Goal: Information Seeking & Learning: Learn about a topic

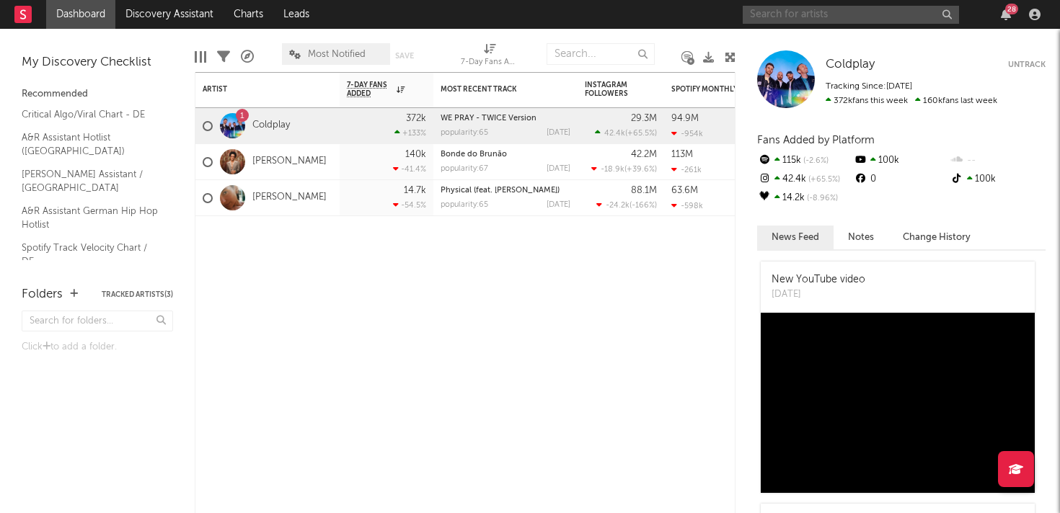
click at [837, 13] on input "text" at bounding box center [851, 15] width 216 height 18
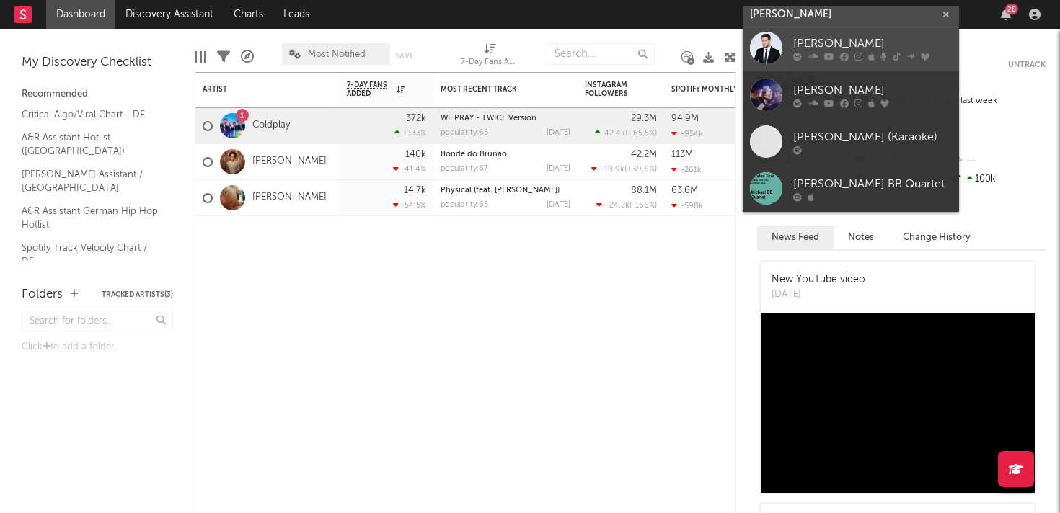
type input "[PERSON_NAME]"
click at [843, 38] on div "[PERSON_NAME]" at bounding box center [872, 43] width 159 height 17
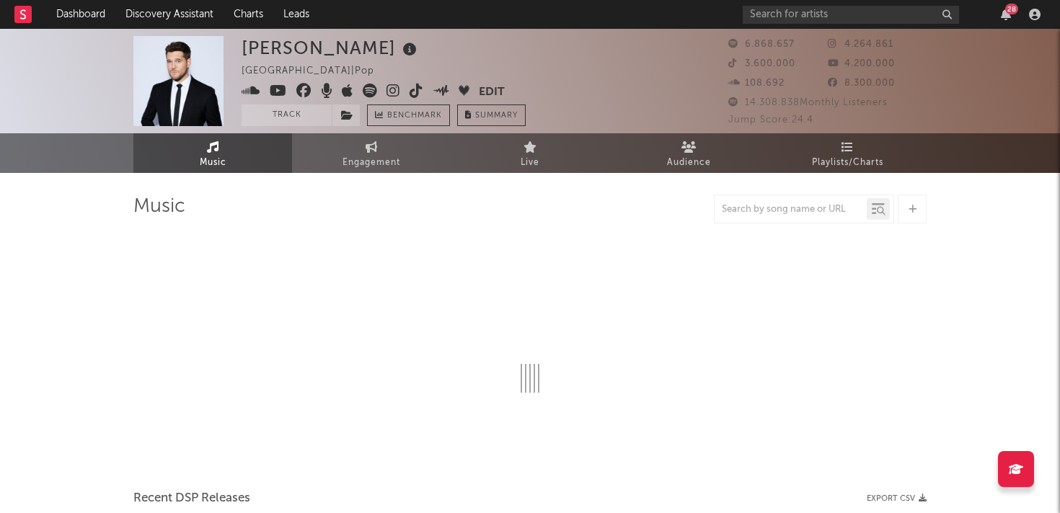
select select "6m"
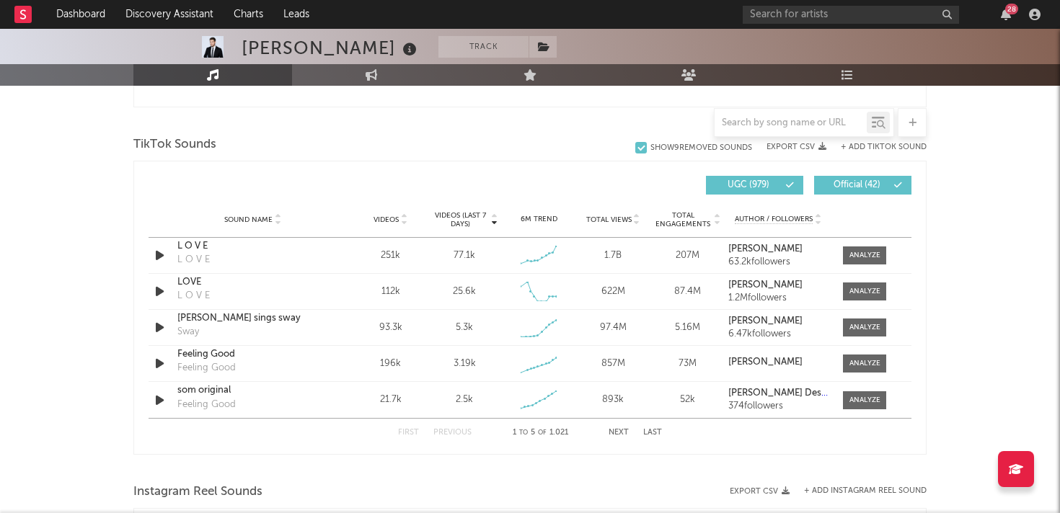
scroll to position [920, 0]
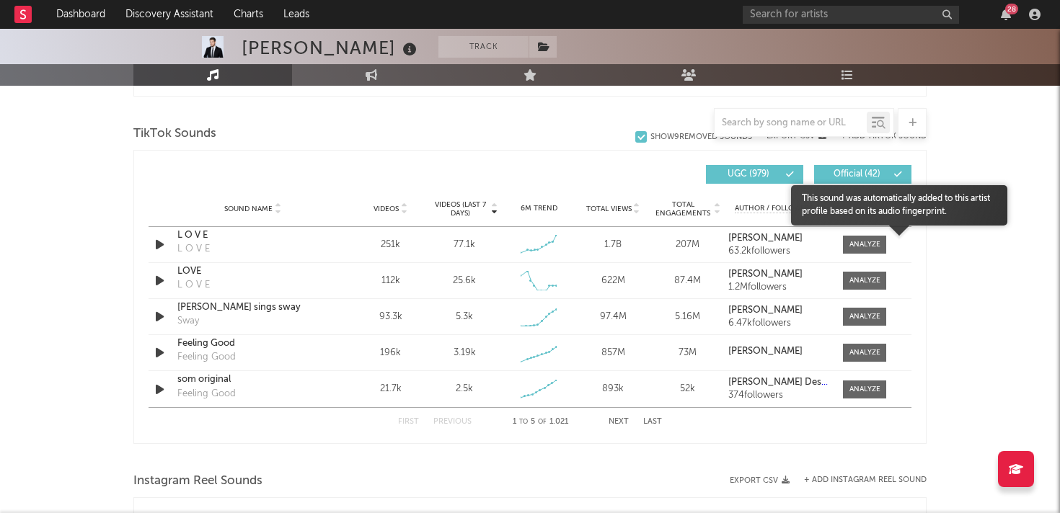
click at [871, 242] on body "Dashboard Discovery Assistant Charts Leads 28 Notifications Settings [PERSON_NA…" at bounding box center [530, 183] width 1060 height 2149
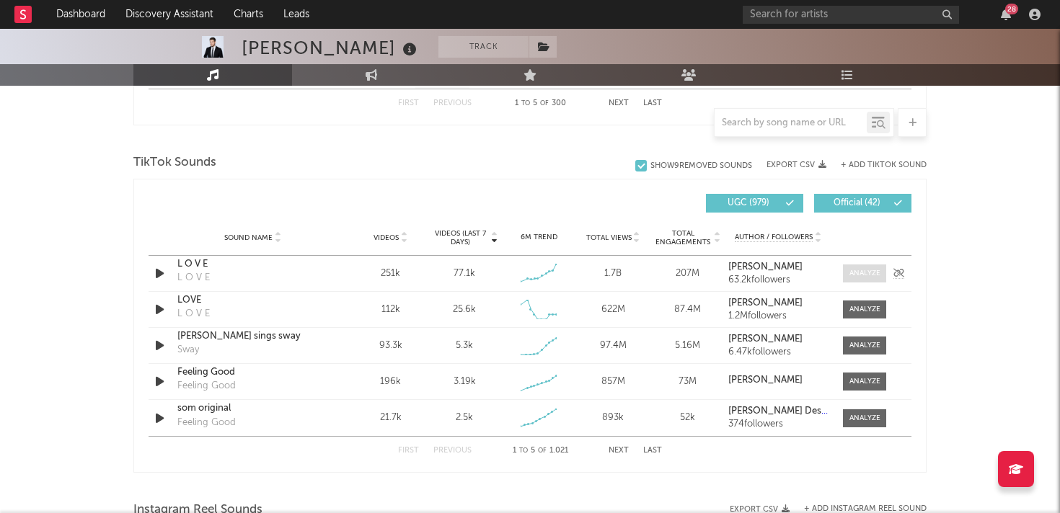
click at [862, 270] on div at bounding box center [864, 273] width 31 height 11
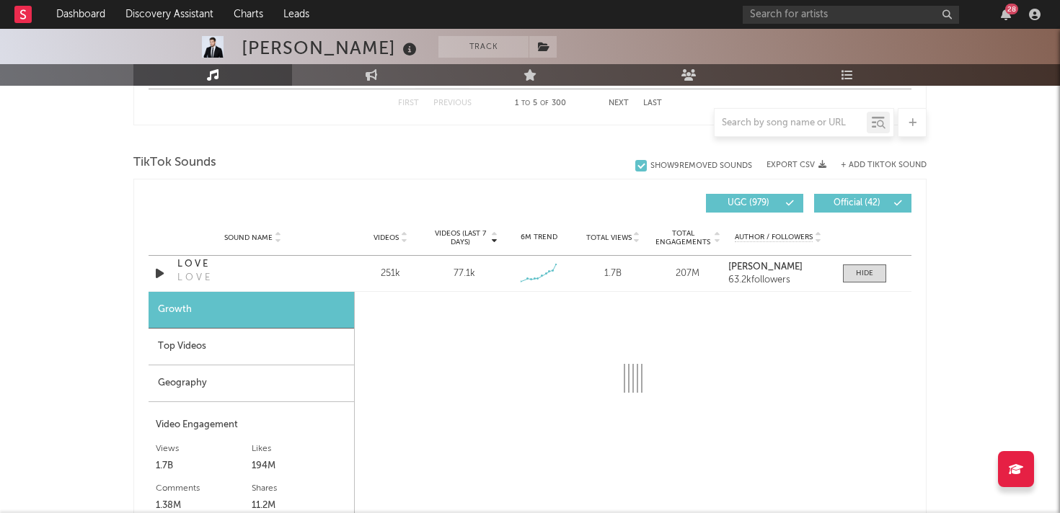
click at [231, 389] on div "Geography" at bounding box center [251, 384] width 205 height 37
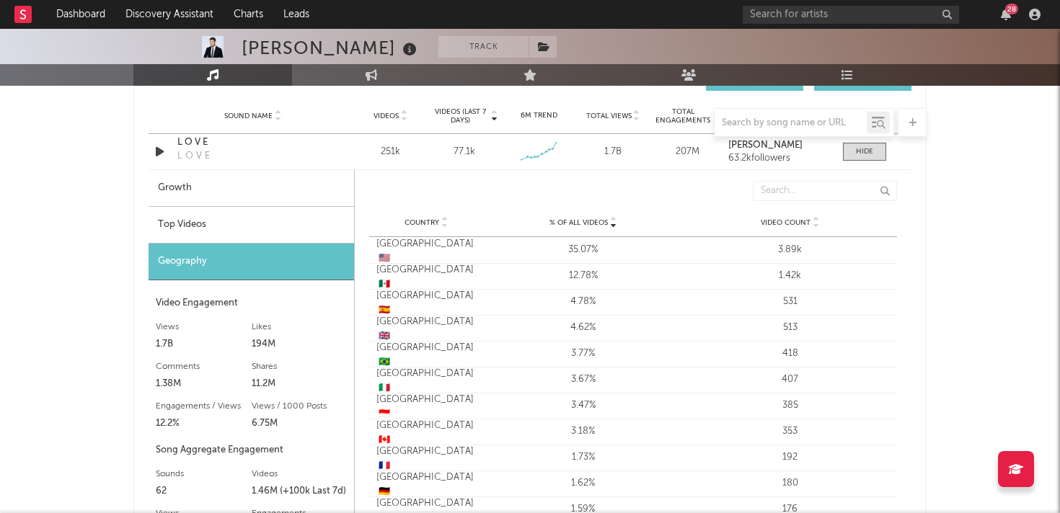
scroll to position [1037, 0]
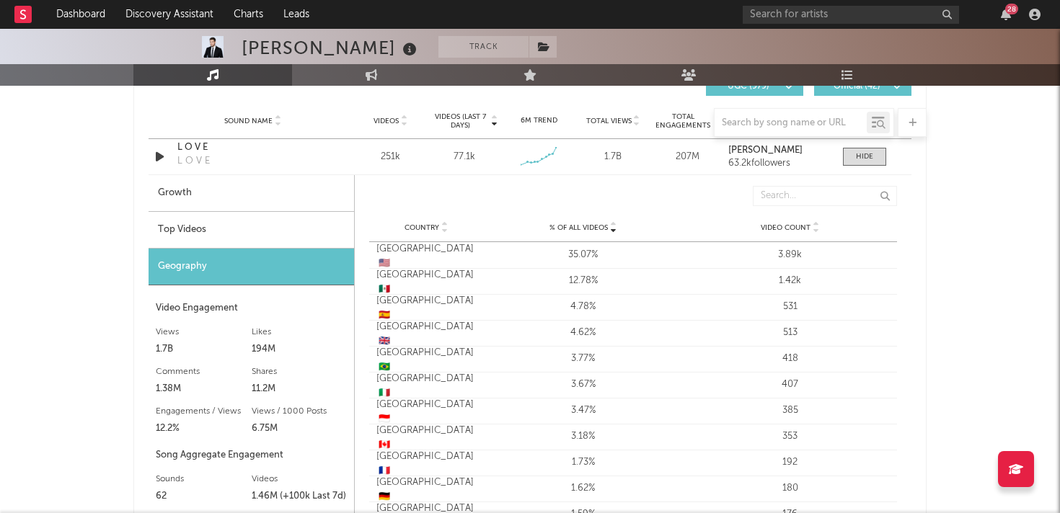
click at [226, 196] on div "Growth" at bounding box center [251, 193] width 205 height 37
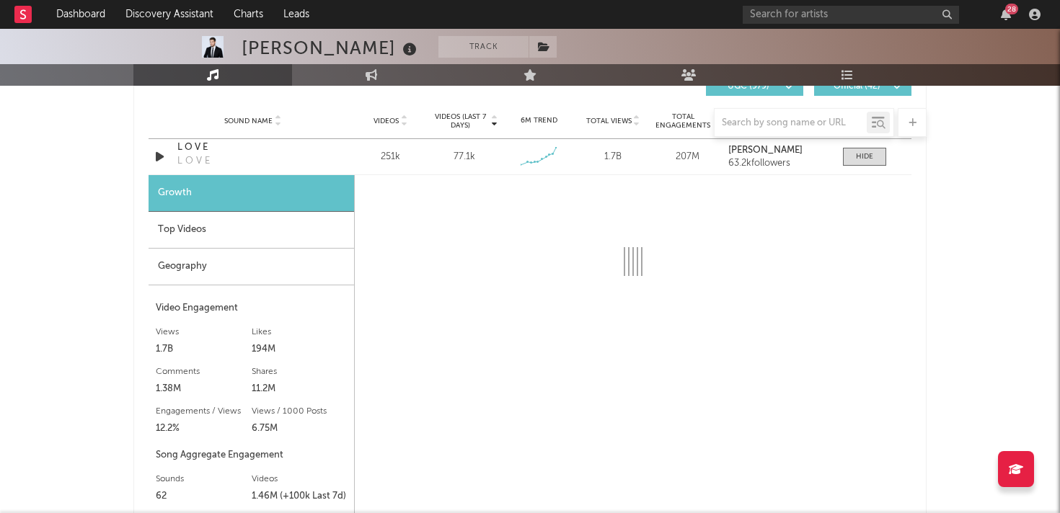
select select "6m"
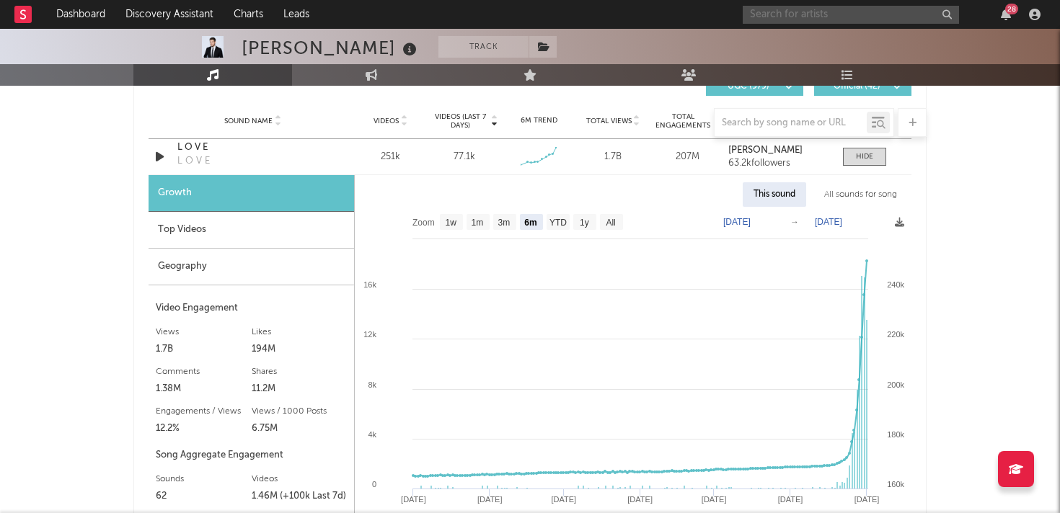
click at [788, 14] on input "text" at bounding box center [851, 15] width 216 height 18
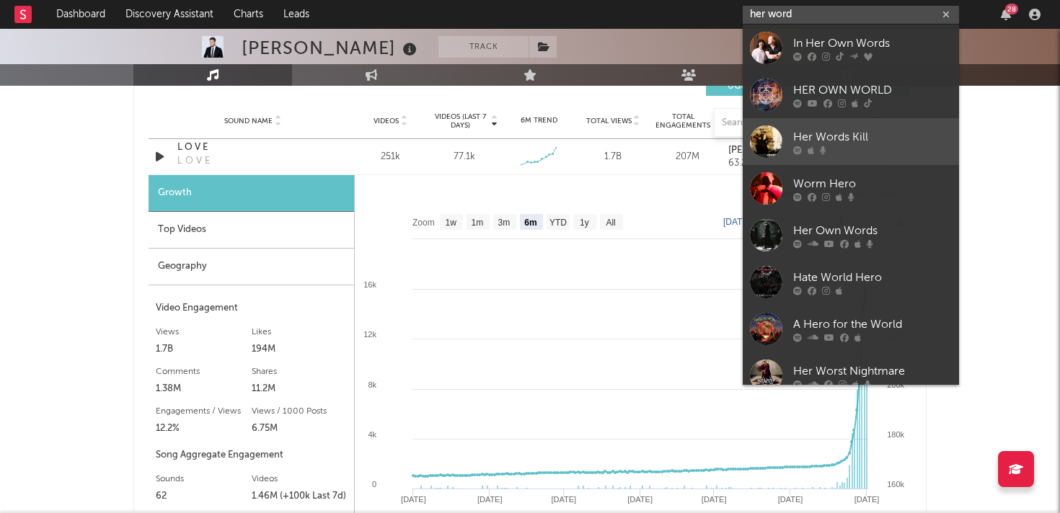
type input "her word"
click at [859, 130] on div "Her Words Kill" at bounding box center [872, 136] width 159 height 17
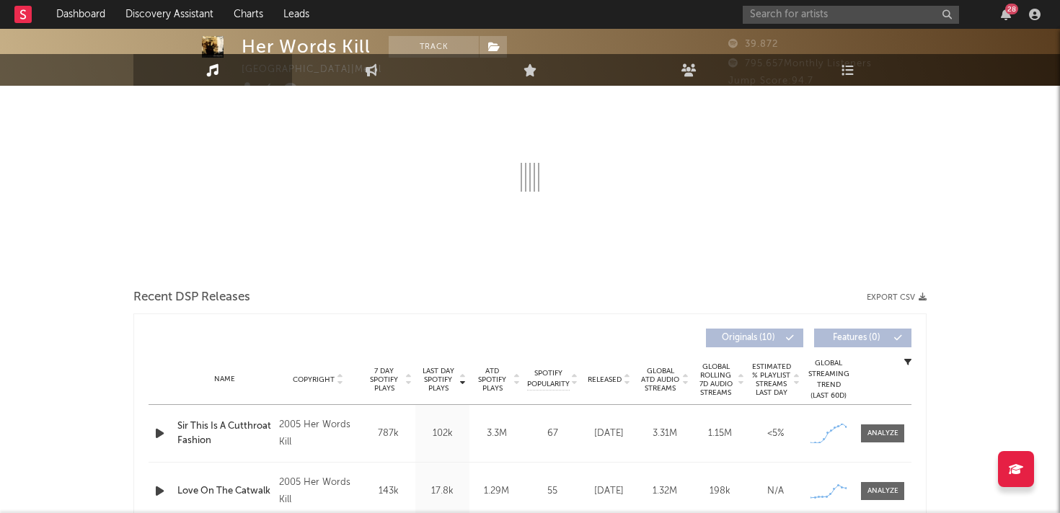
select select "1w"
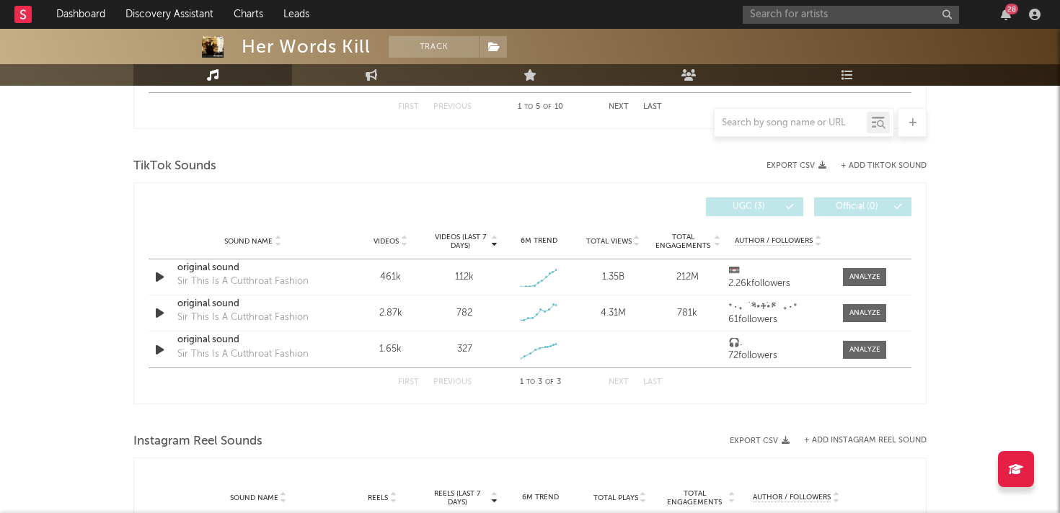
scroll to position [918, 0]
click at [864, 273] on div at bounding box center [864, 275] width 31 height 11
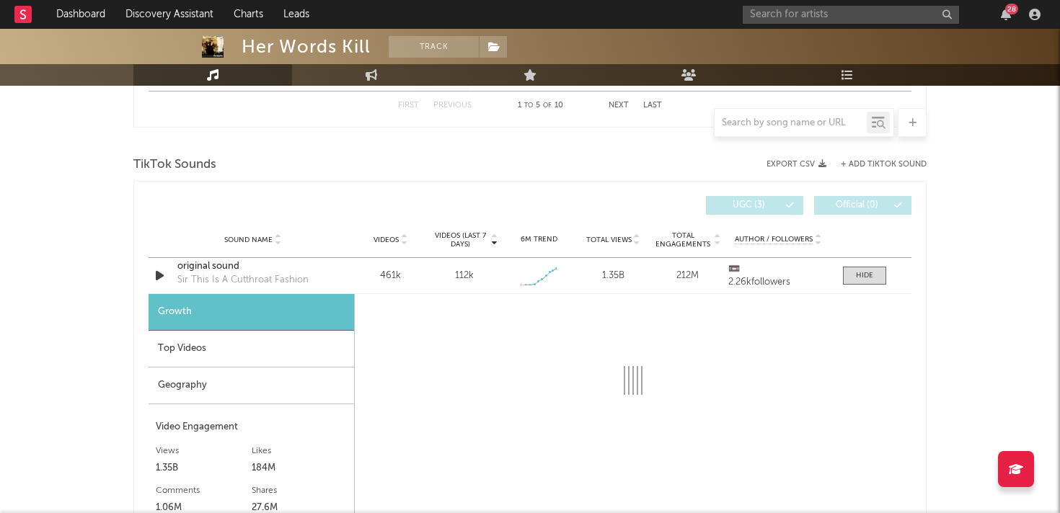
select select "1w"
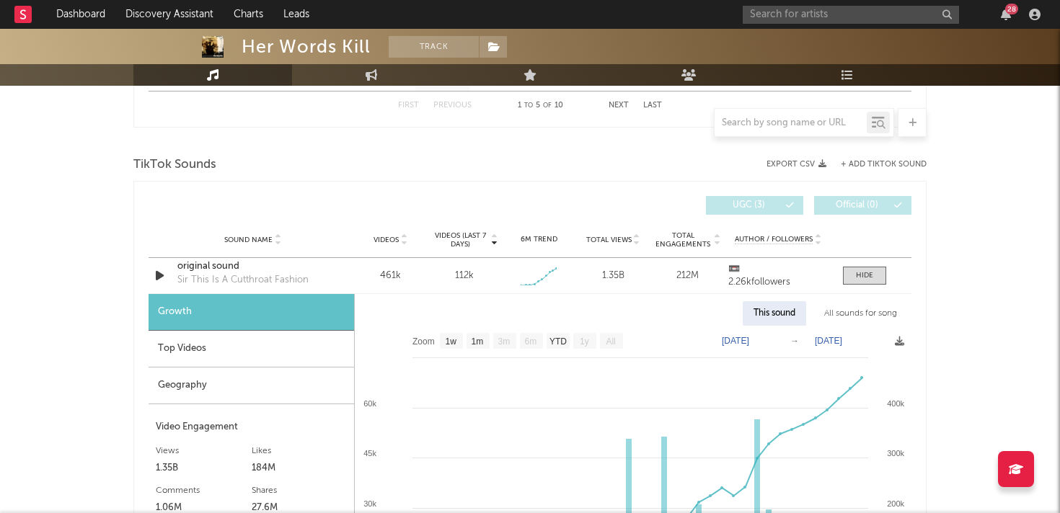
click at [209, 387] on div "Geography" at bounding box center [251, 386] width 205 height 37
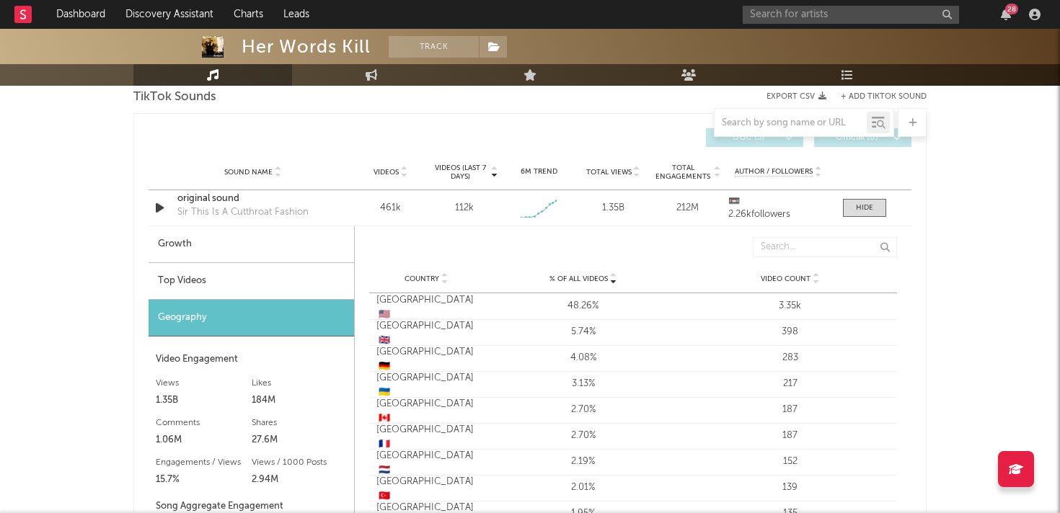
scroll to position [991, 0]
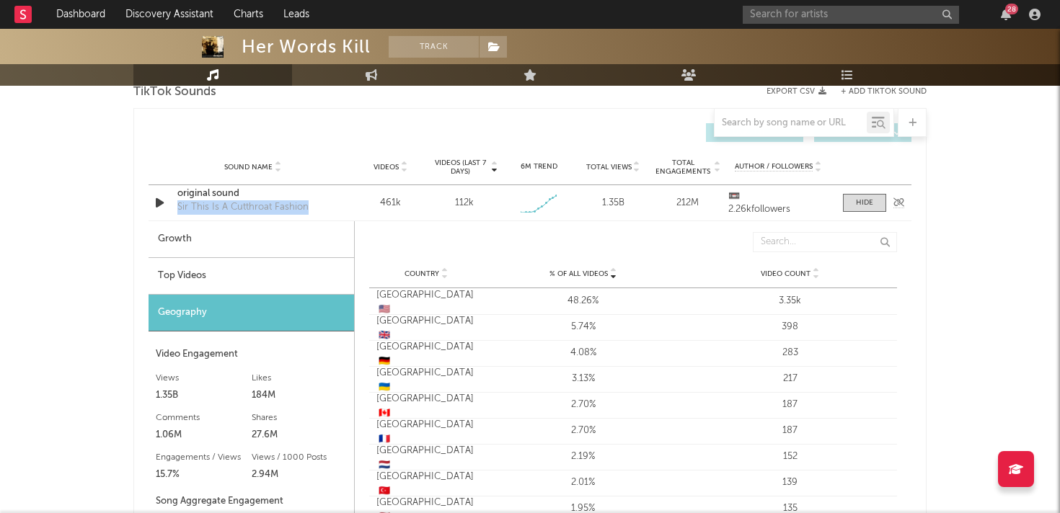
drag, startPoint x: 312, startPoint y: 211, endPoint x: 180, endPoint y: 211, distance: 131.9
click at [179, 211] on div "original sound Sir This Is A Cutthroat Fashion" at bounding box center [252, 203] width 151 height 33
copy div "Sir This Is A Cutthroat Fashion"
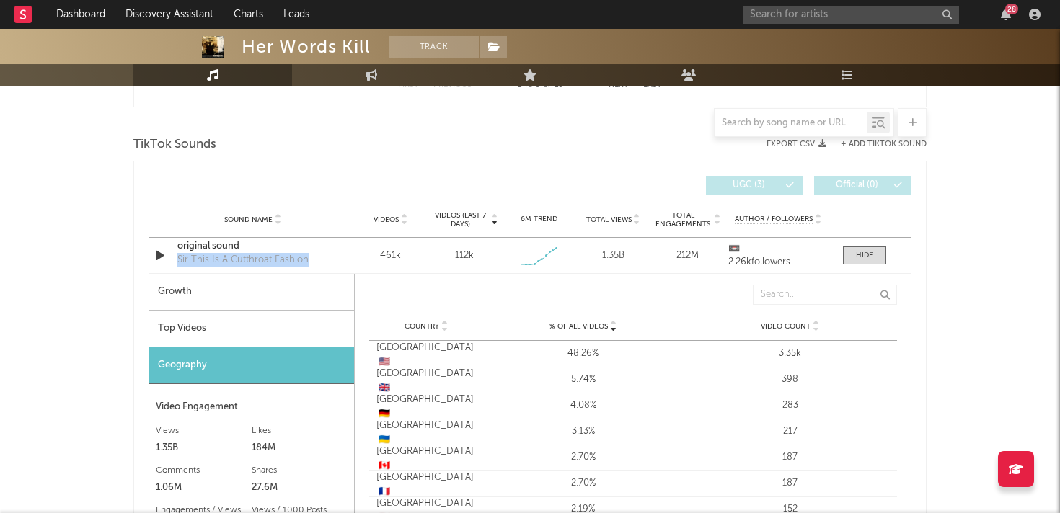
scroll to position [937, 0]
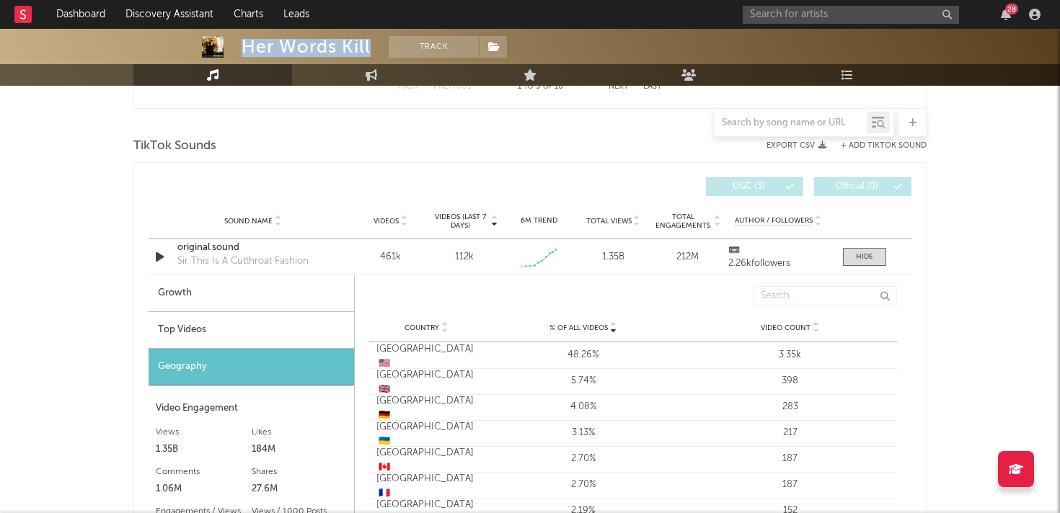
drag, startPoint x: 371, startPoint y: 50, endPoint x: 245, endPoint y: 50, distance: 126.2
click at [245, 50] on span "Her Words Kill Track" at bounding box center [374, 47] width 265 height 22
copy div "Her Words Kill"
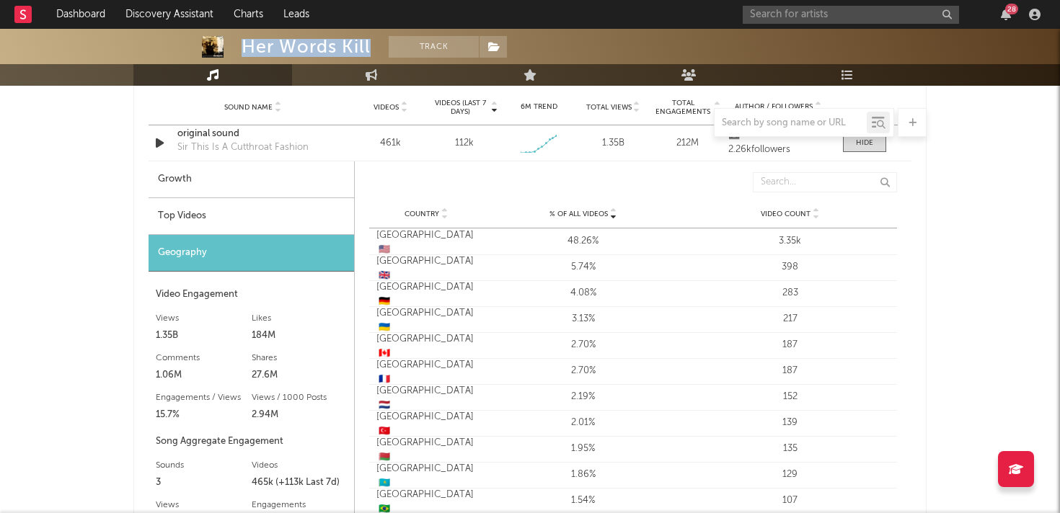
scroll to position [1032, 0]
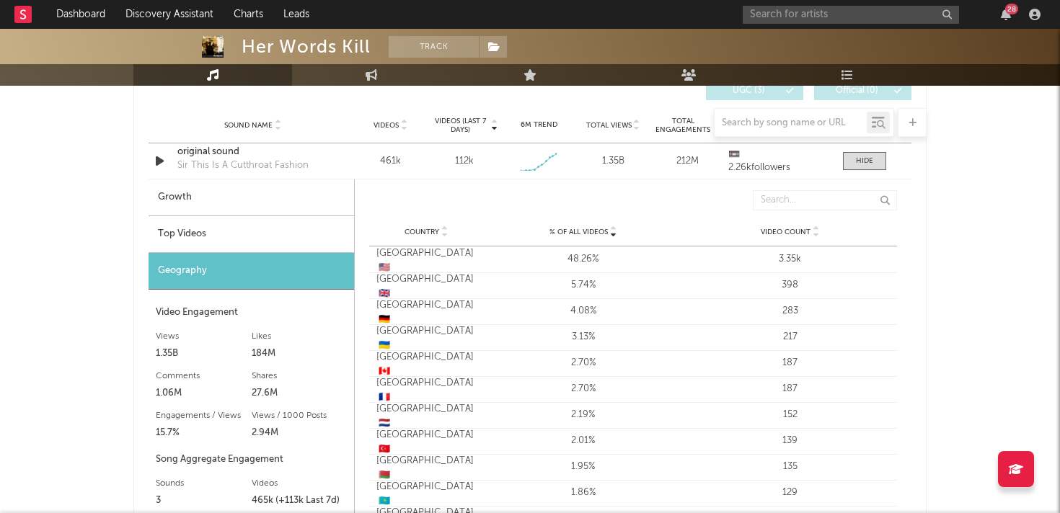
click at [257, 206] on div "Growth" at bounding box center [251, 198] width 205 height 37
select select "1w"
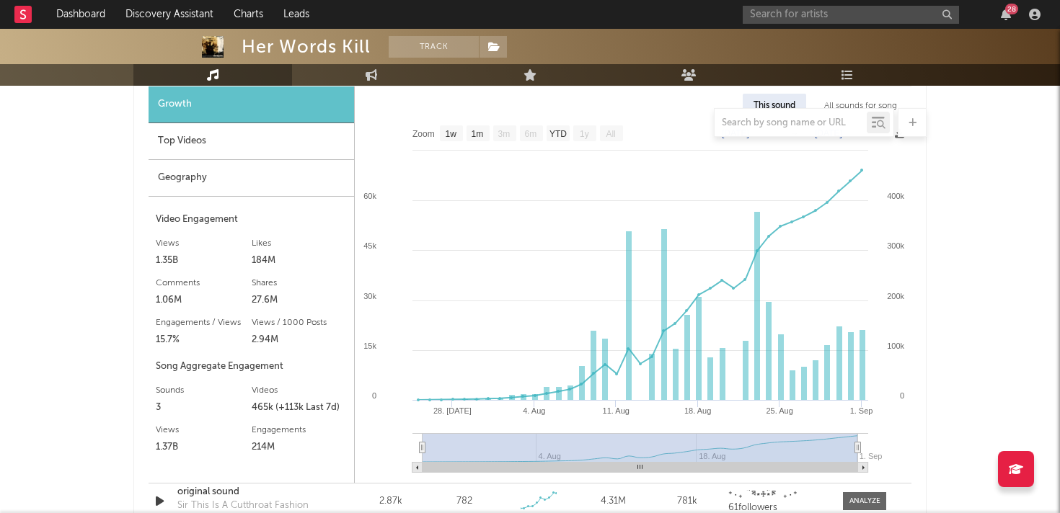
scroll to position [1127, 0]
drag, startPoint x: 183, startPoint y: 445, endPoint x: 156, endPoint y: 445, distance: 26.7
click at [156, 445] on div "1.37B" at bounding box center [204, 446] width 96 height 17
copy div "1.37B"
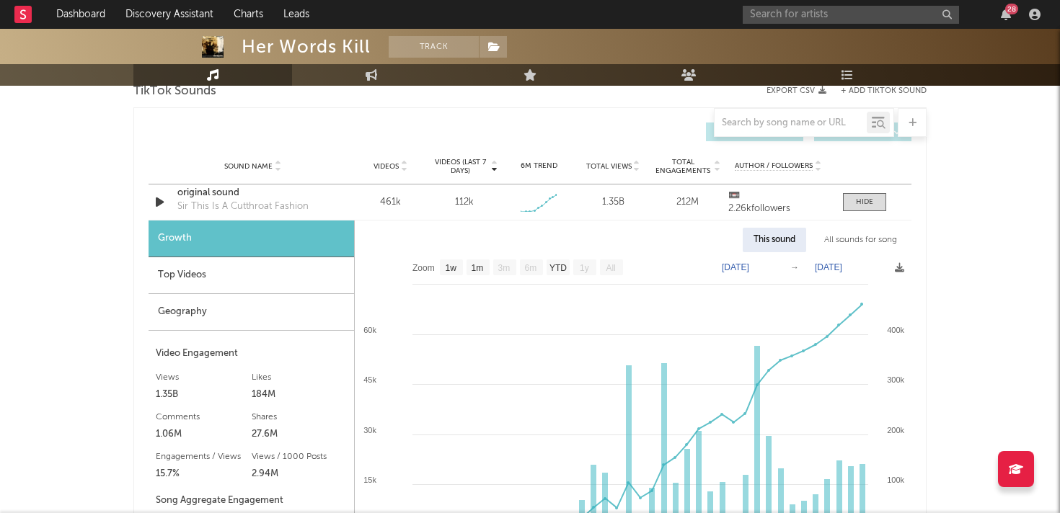
scroll to position [993, 0]
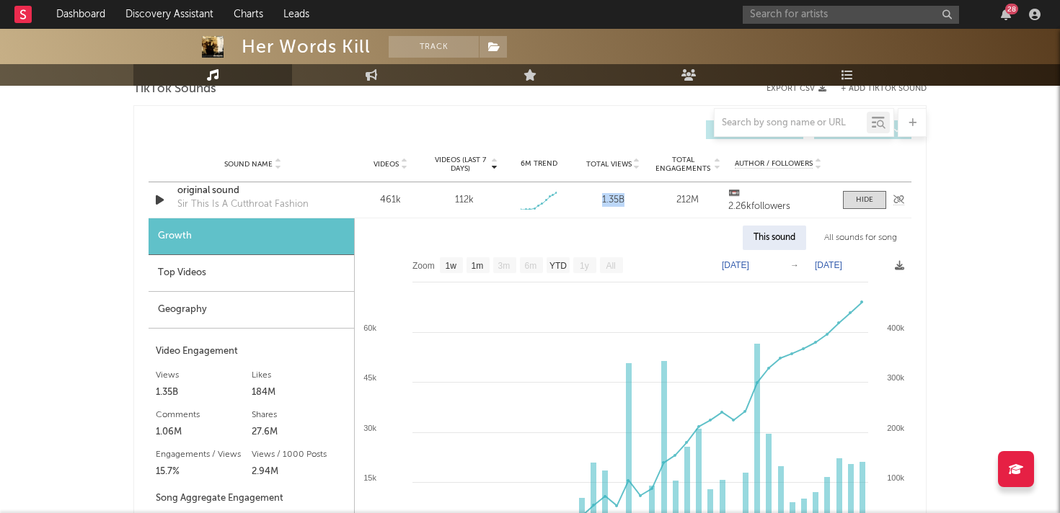
drag, startPoint x: 627, startPoint y: 198, endPoint x: 602, endPoint y: 198, distance: 25.2
click at [602, 198] on div "1.35B" at bounding box center [613, 200] width 67 height 14
copy div "1.35B"
drag, startPoint x: 477, startPoint y: 193, endPoint x: 450, endPoint y: 193, distance: 26.7
click at [450, 193] on div "112k" at bounding box center [464, 200] width 67 height 14
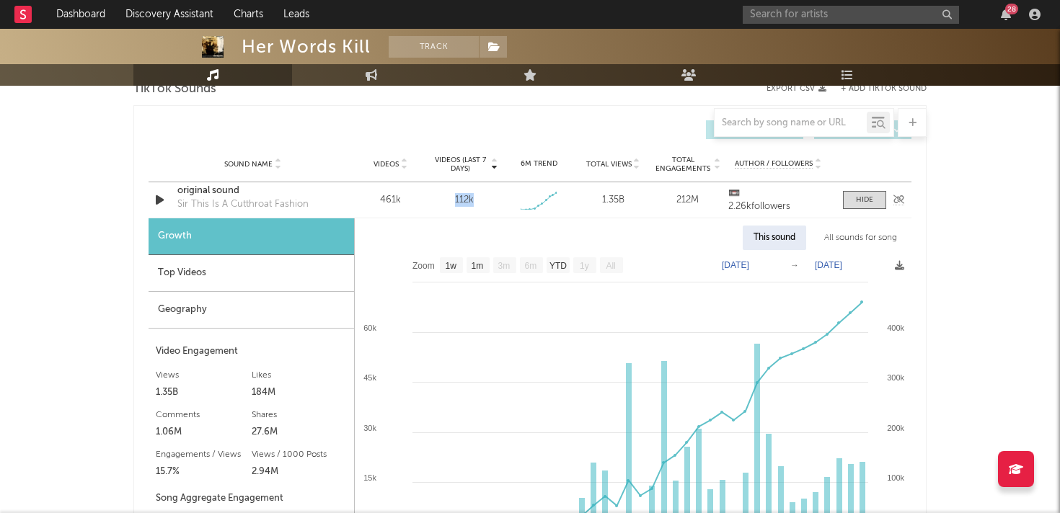
copy div "112k"
click at [265, 299] on div "Geography" at bounding box center [251, 310] width 205 height 37
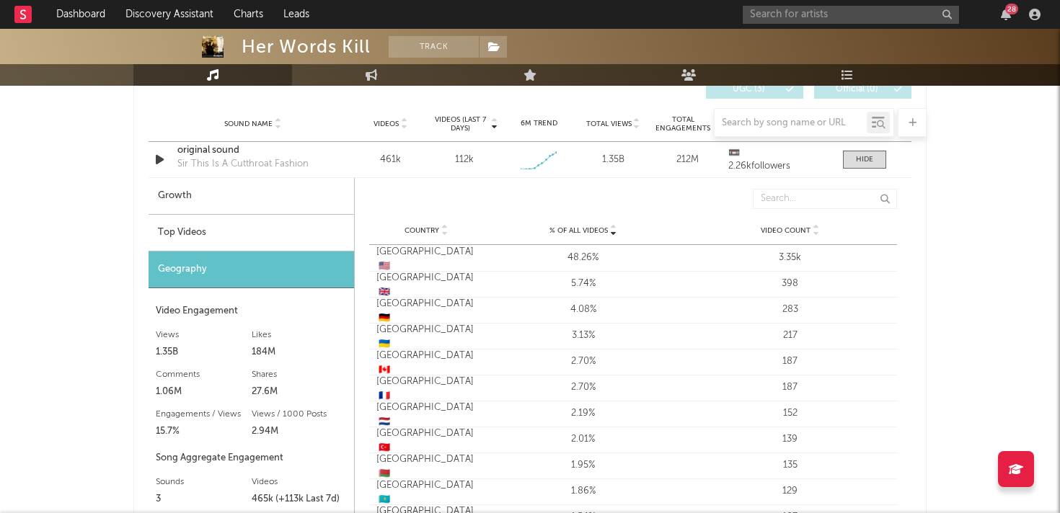
scroll to position [1045, 0]
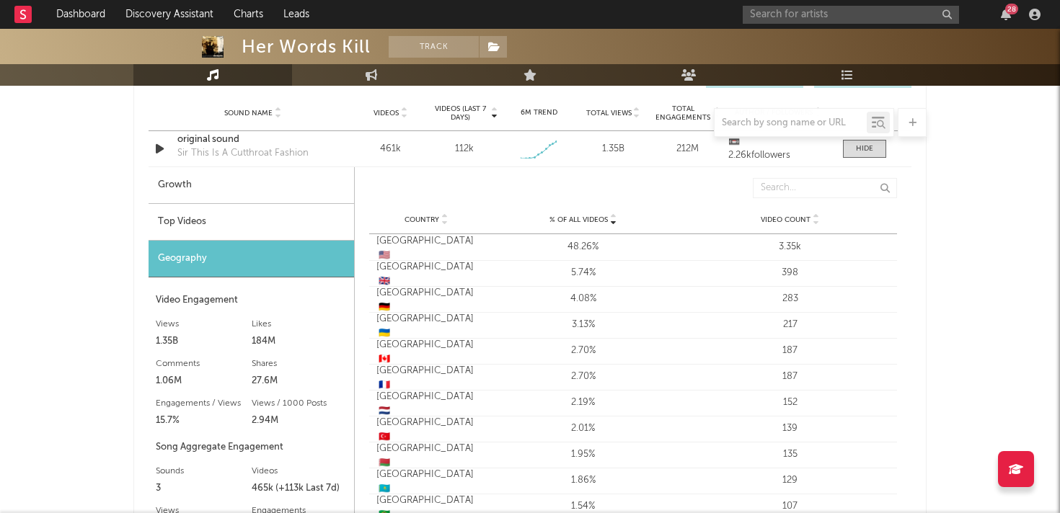
click at [425, 304] on div "Germany 🇩🇪" at bounding box center [425, 300] width 99 height 28
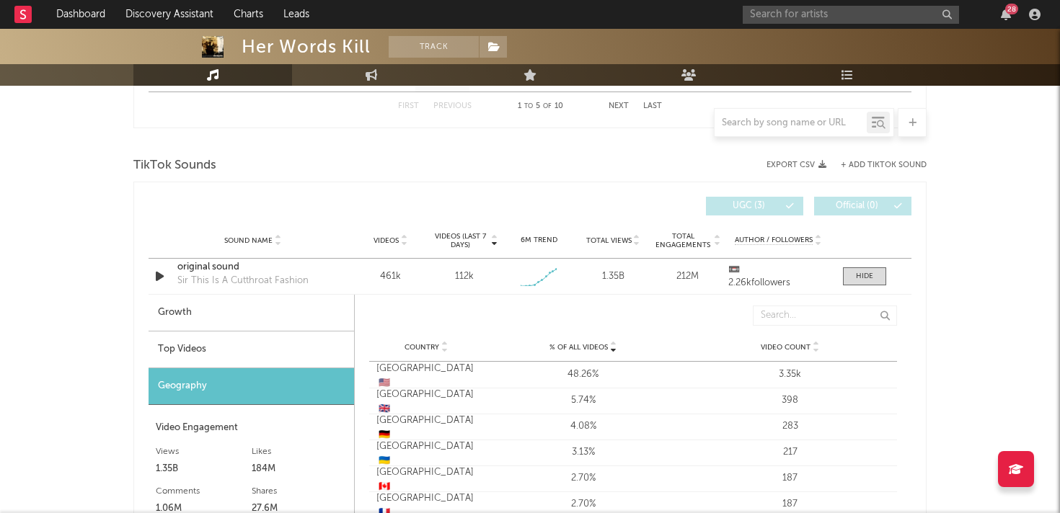
scroll to position [765, 0]
